Goal: Information Seeking & Learning: Learn about a topic

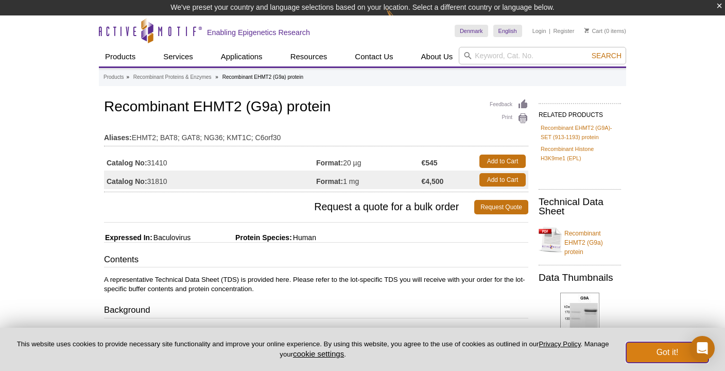
click at [667, 348] on button "Got it!" at bounding box center [667, 352] width 82 height 21
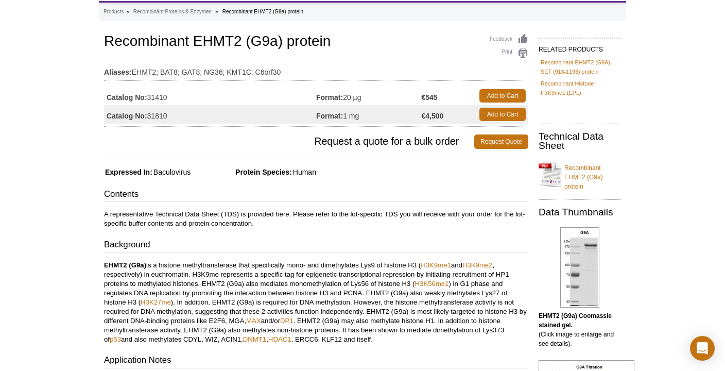
scroll to position [68, 0]
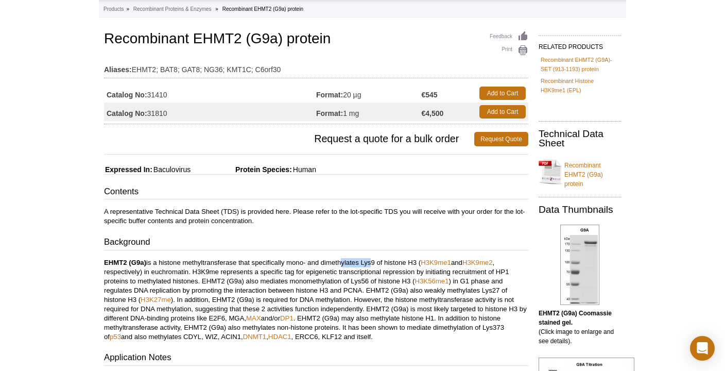
drag, startPoint x: 368, startPoint y: 262, endPoint x: 335, endPoint y: 251, distance: 35.3
click at [335, 251] on div "Contents A representative Technical Data Sheet (TDS) is provided here. Please r…" at bounding box center [316, 348] width 424 height 326
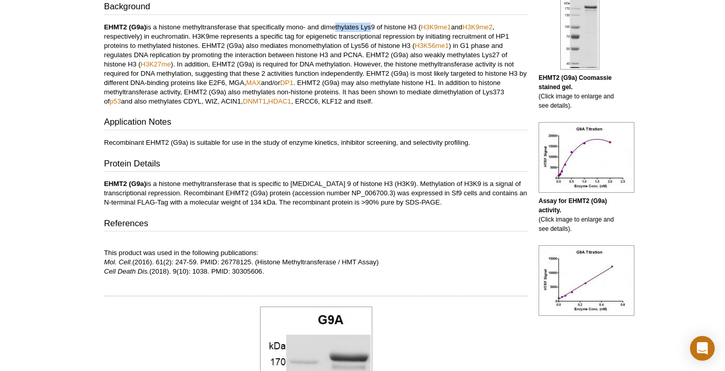
scroll to position [0, 0]
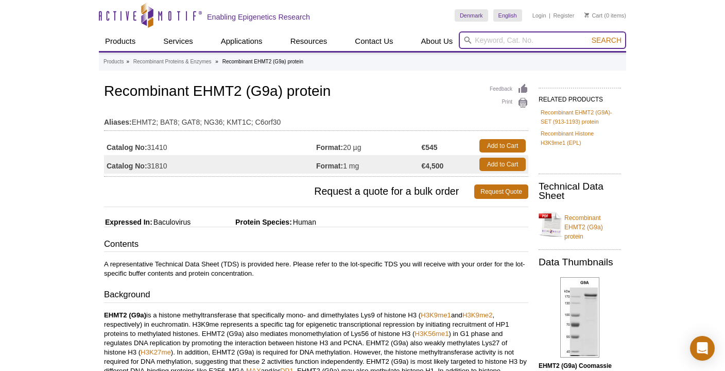
click at [515, 38] on input "search" at bounding box center [542, 39] width 167 height 17
type input "EHMT1"
click at [588, 36] on button "Search" at bounding box center [606, 40] width 36 height 9
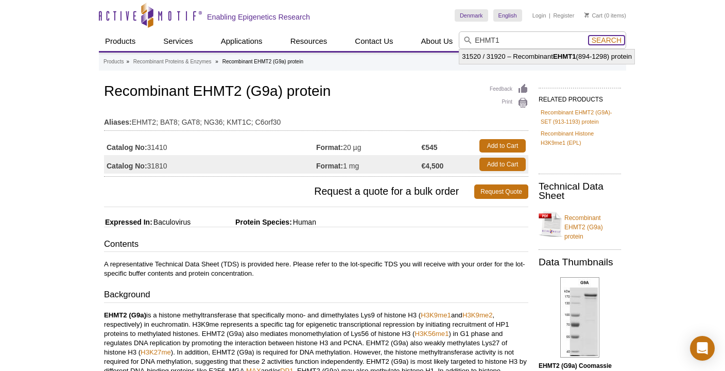
click at [607, 37] on span "Search" at bounding box center [606, 40] width 30 height 8
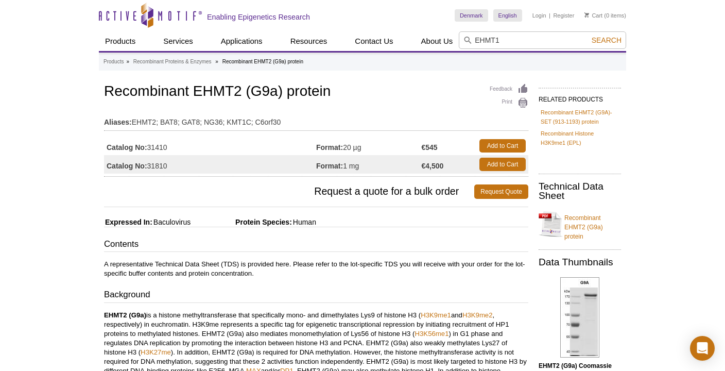
click at [506, 39] on input "EHMT1" at bounding box center [542, 39] width 167 height 17
click at [588, 36] on button "Search" at bounding box center [606, 40] width 36 height 9
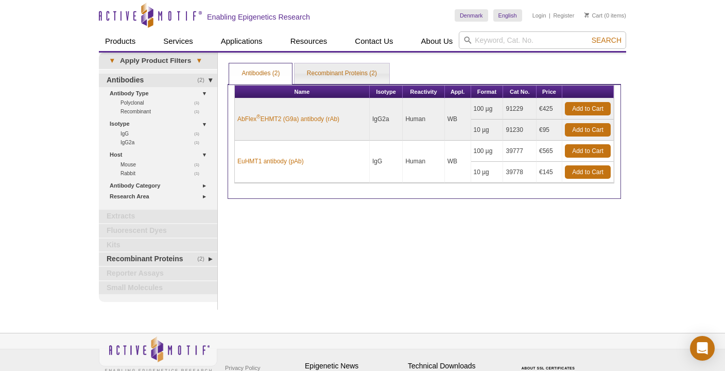
click at [415, 232] on div "Print Results Antibodies (2) Recombinant Proteins (2) Antibodies (2) Antibodies…" at bounding box center [423, 180] width 403 height 257
click at [426, 235] on div "Print Results Antibodies (2) Recombinant Proteins (2) Antibodies (2) Antibodies…" at bounding box center [423, 180] width 403 height 257
click at [501, 34] on input "search" at bounding box center [542, 39] width 167 height 17
paste input "EHMT2"
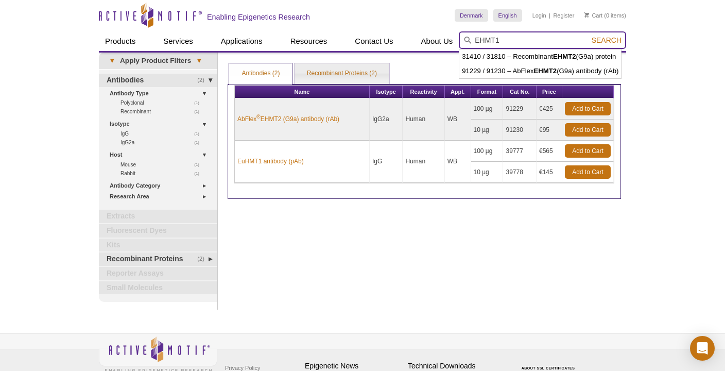
click at [588, 36] on button "Search" at bounding box center [606, 40] width 36 height 9
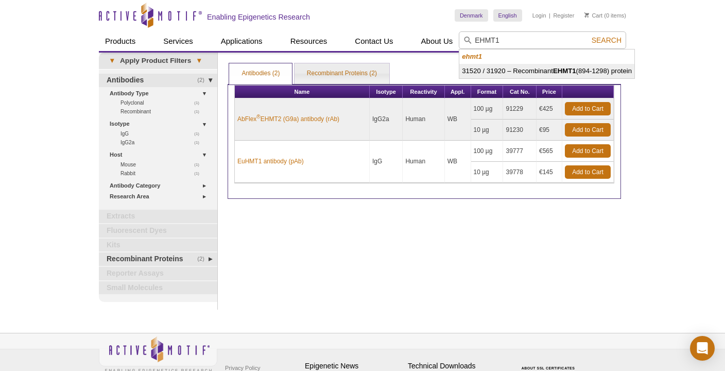
click at [553, 67] on li "31520 / 31920 – Recombinant EHMT1 (894-1298) protein" at bounding box center [546, 71] width 175 height 14
type input "31520 / 31920 – Recombinant EHMT1 (894-1298) protein"
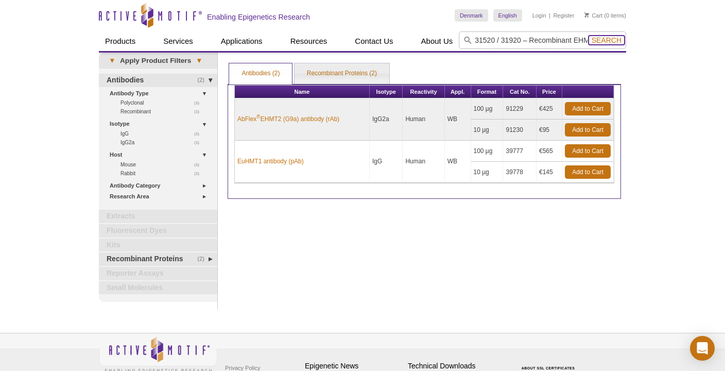
click at [609, 38] on span "Search" at bounding box center [606, 40] width 30 height 8
click at [606, 38] on span "Search" at bounding box center [606, 40] width 30 height 8
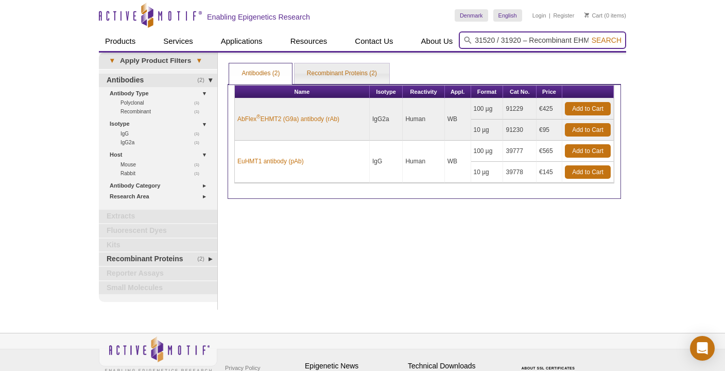
click at [500, 41] on input "31520 / 31920 – Recombinant EHMT1 (894-1298) protein" at bounding box center [542, 39] width 167 height 17
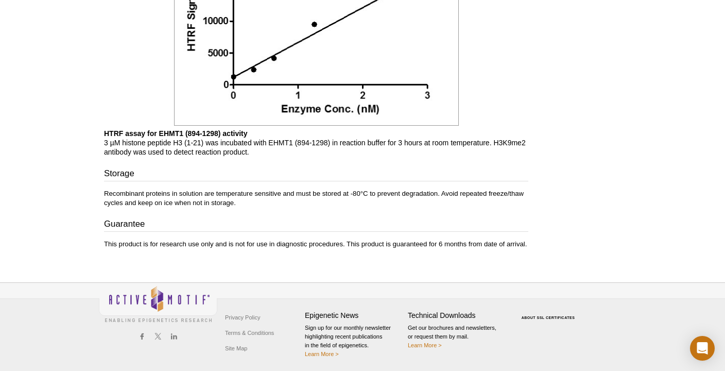
scroll to position [1194, 0]
click at [313, 218] on h3 "Guarantee" at bounding box center [316, 224] width 424 height 14
click at [343, 211] on div "Storage Recombinant proteins in solution are temperature sensitive and must be …" at bounding box center [316, 207] width 424 height 82
click at [358, 189] on p "Recombinant proteins in solution are temperature sensitive and must be stored a…" at bounding box center [316, 197] width 424 height 19
click at [375, 222] on h3 "Guarantee" at bounding box center [316, 224] width 424 height 14
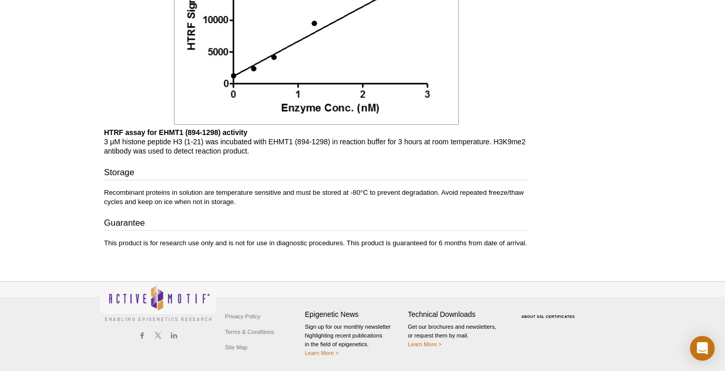
click at [282, 201] on p "Recombinant proteins in solution are temperature sensitive and must be stored a…" at bounding box center [316, 197] width 424 height 19
click at [350, 218] on h3 "Guarantee" at bounding box center [316, 224] width 424 height 14
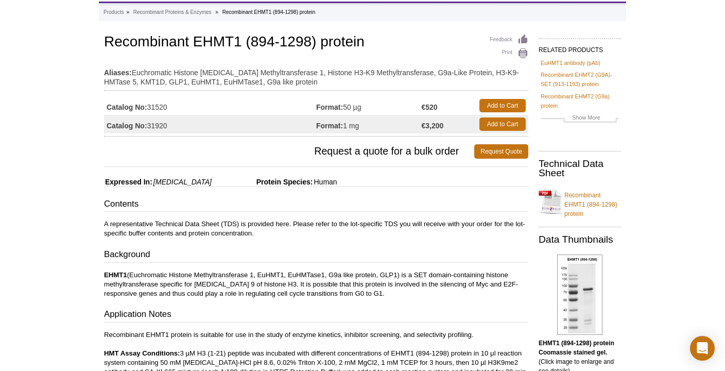
scroll to position [61, 0]
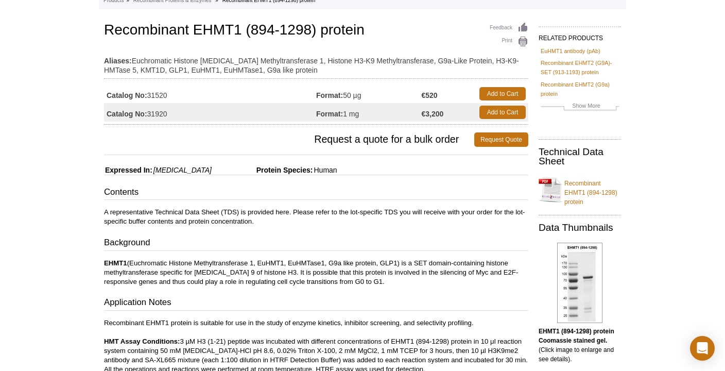
click at [417, 263] on p "EHMT1 (Euchromatic Histone Methyltransferase 1, EuHMT1, EuHMTase1, G9a like pro…" at bounding box center [316, 272] width 424 height 28
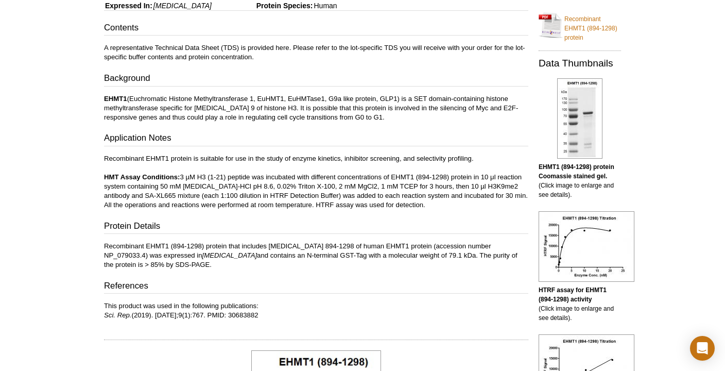
click at [410, 190] on p "Recombinant EHMT1 protein is suitable for use in the study of enzyme kinetics, …" at bounding box center [316, 182] width 424 height 56
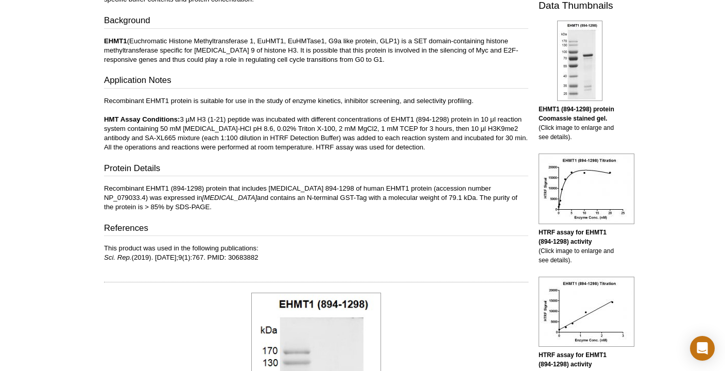
click at [414, 189] on p "Recombinant EHMT1 (894-1298) protein that includes amino acids 894-1298 of huma…" at bounding box center [316, 198] width 424 height 28
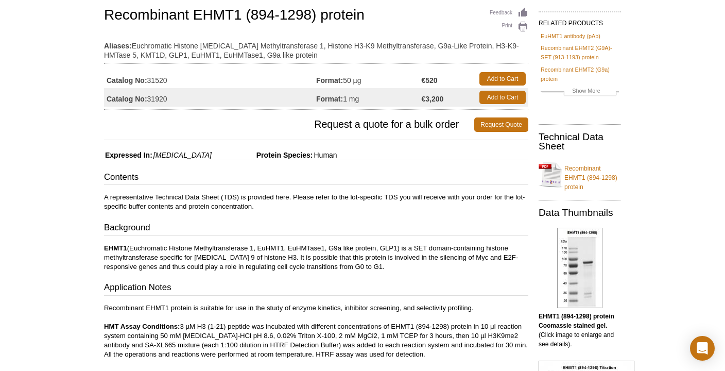
scroll to position [0, 0]
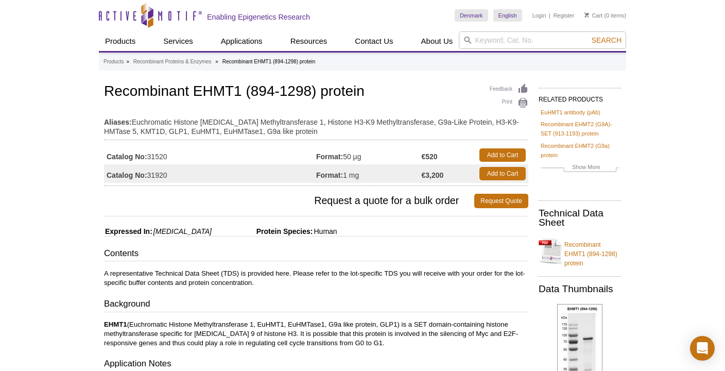
click at [416, 271] on p "A representative Technical Data Sheet (TDS) is provided here. Please refer to t…" at bounding box center [316, 278] width 424 height 19
click at [414, 269] on p "A representative Technical Data Sheet (TDS) is provided here. Please refer to t…" at bounding box center [316, 278] width 424 height 19
click at [439, 272] on p "A representative Technical Data Sheet (TDS) is provided here. Please refer to t…" at bounding box center [316, 278] width 424 height 19
